Goal: Navigation & Orientation: Go to known website

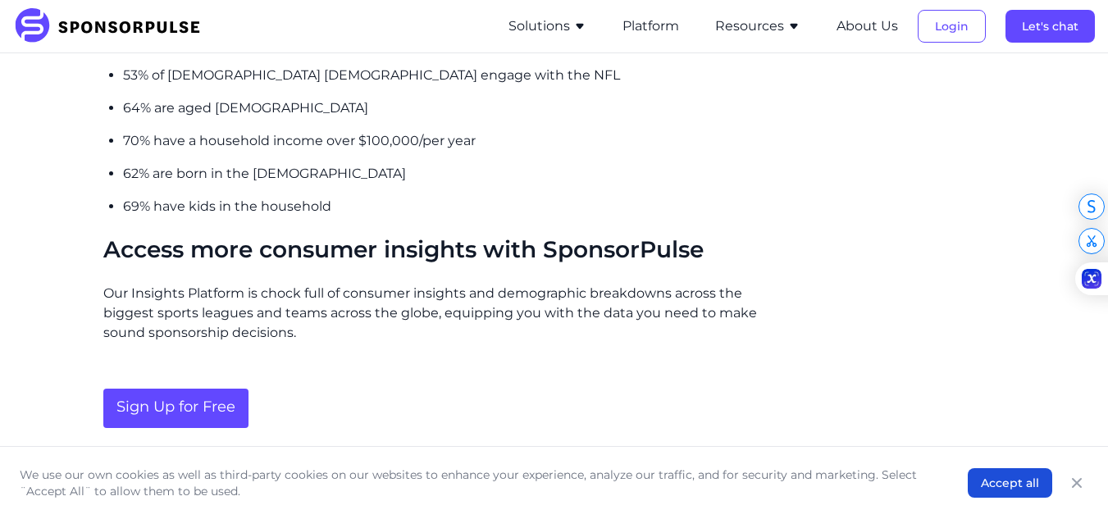
scroll to position [1700, 0]
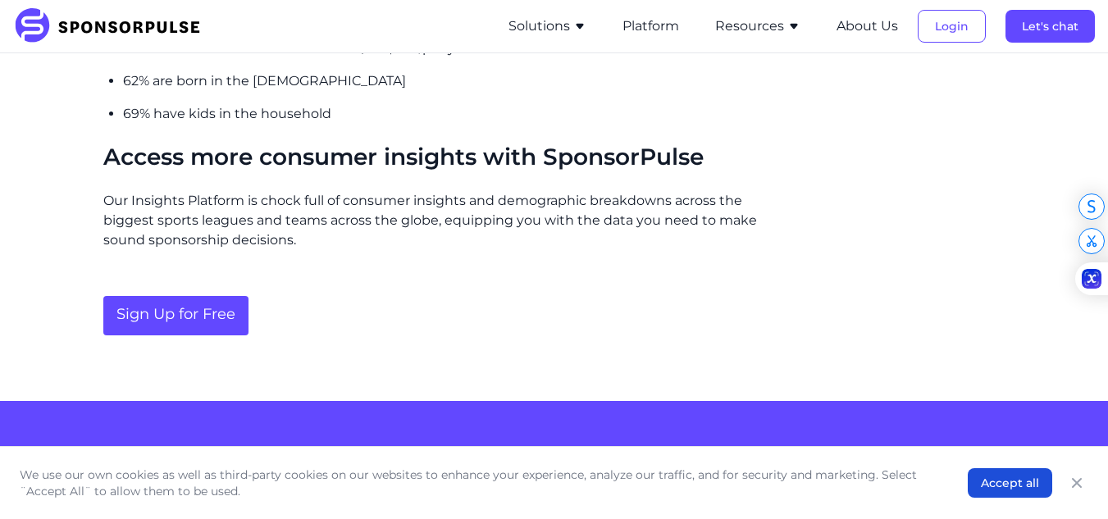
click at [216, 296] on link "Sign Up for Free" at bounding box center [175, 315] width 145 height 39
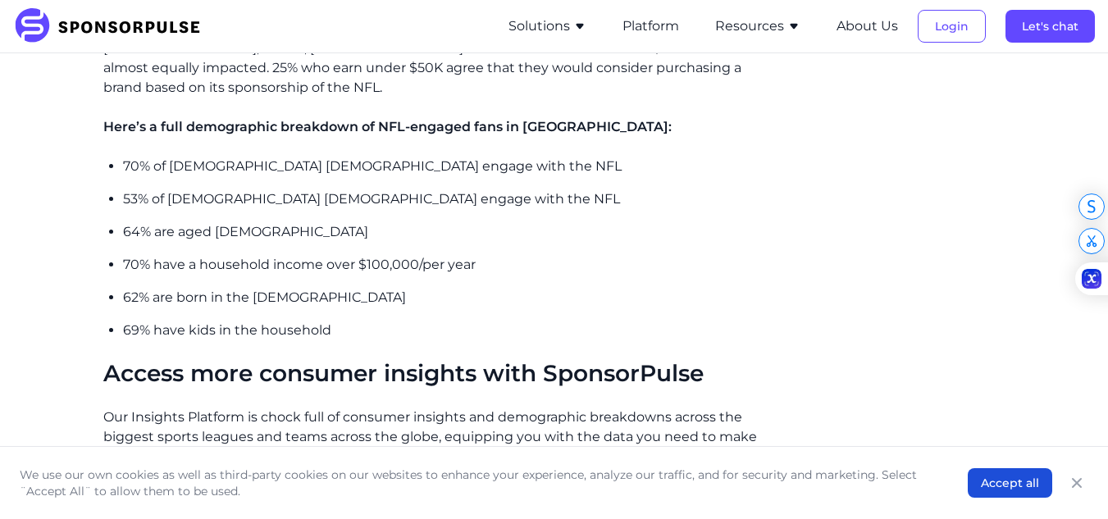
scroll to position [1481, 0]
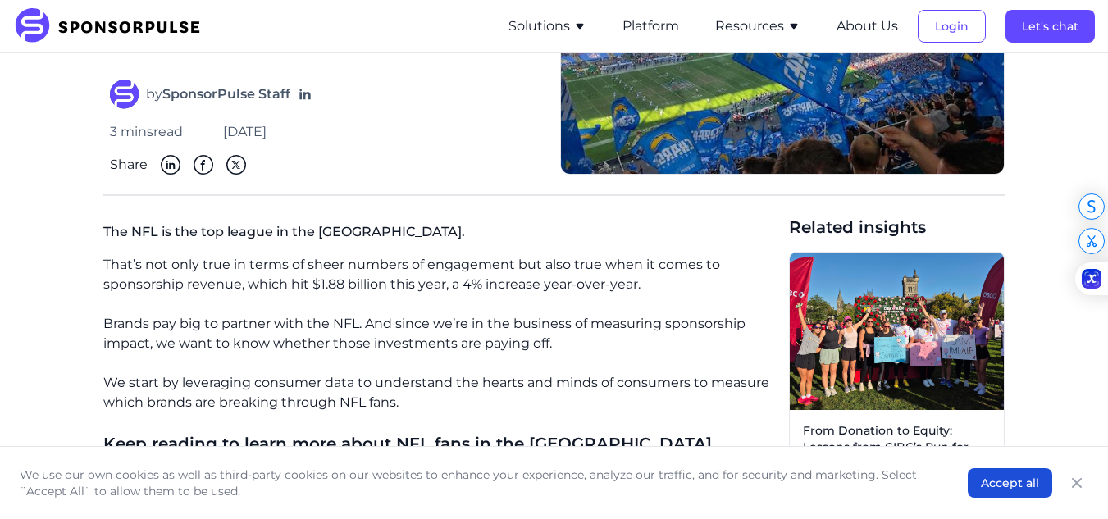
scroll to position [217, 0]
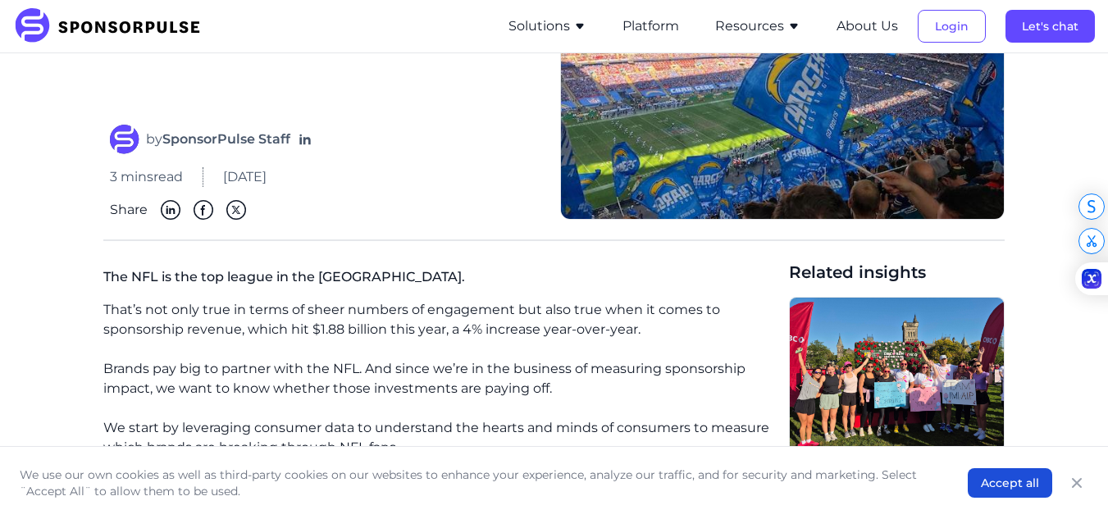
click at [107, 29] on img at bounding box center [112, 26] width 199 height 36
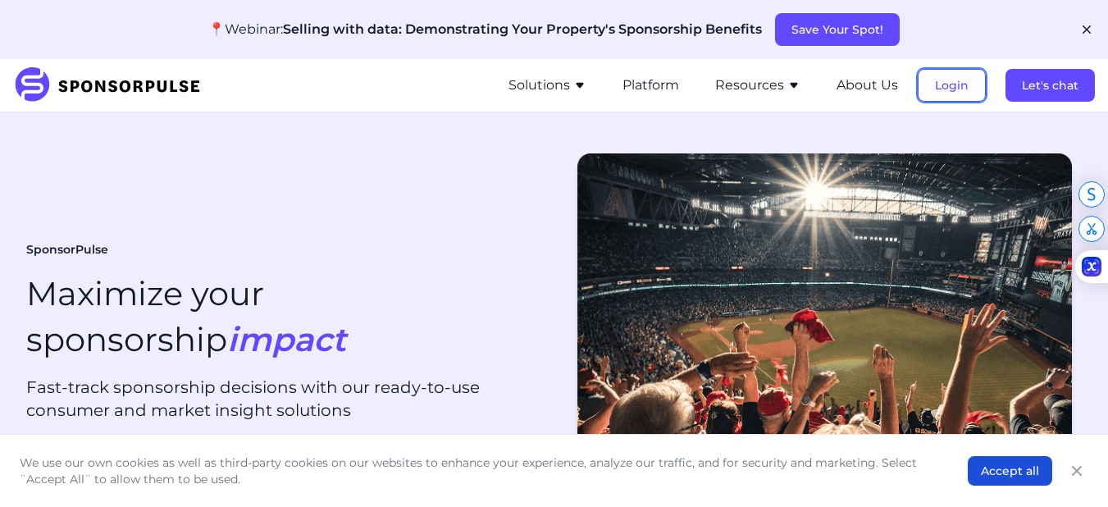
click at [944, 83] on button "Login" at bounding box center [952, 85] width 68 height 33
